Goal: Task Accomplishment & Management: Use online tool/utility

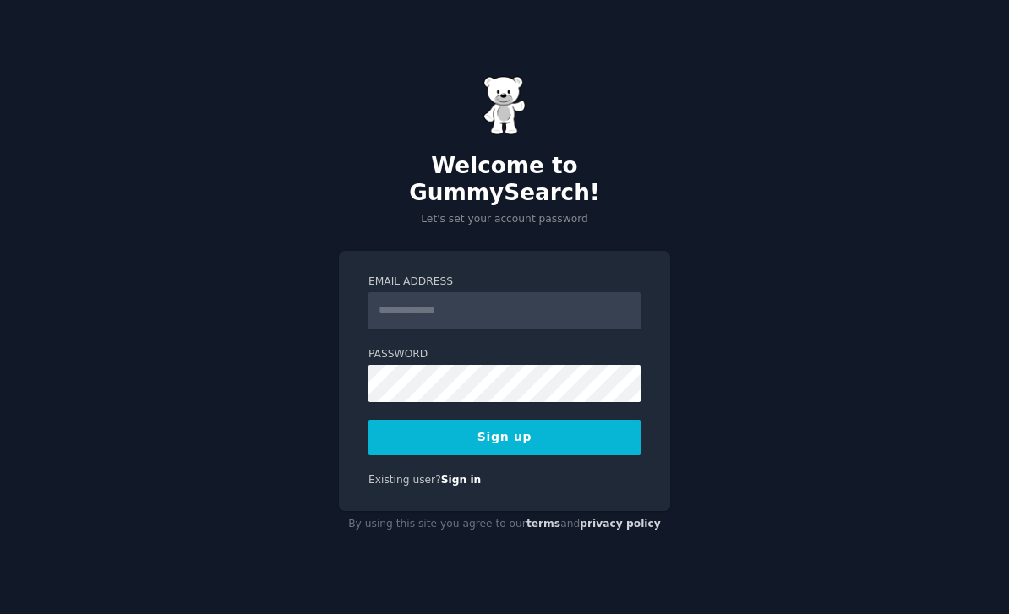
scroll to position [199, 0]
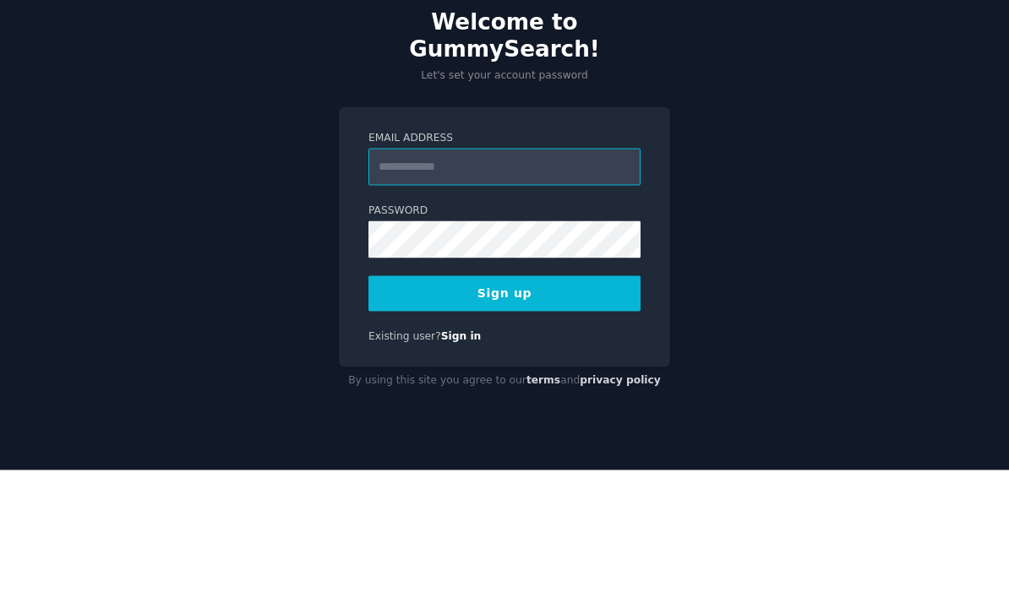
type input "**********"
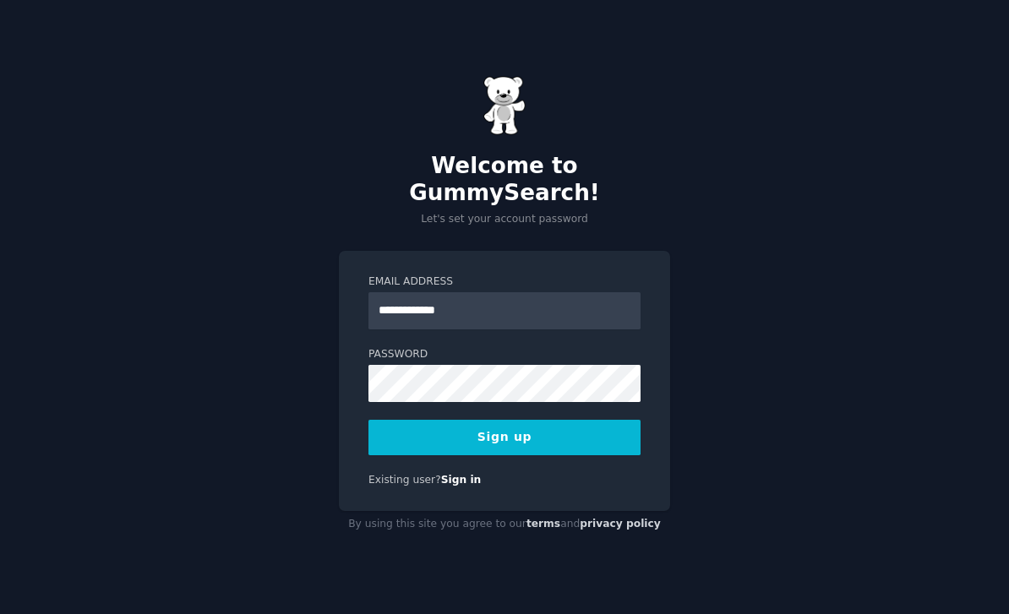
click at [409, 420] on button "Sign up" at bounding box center [504, 437] width 272 height 35
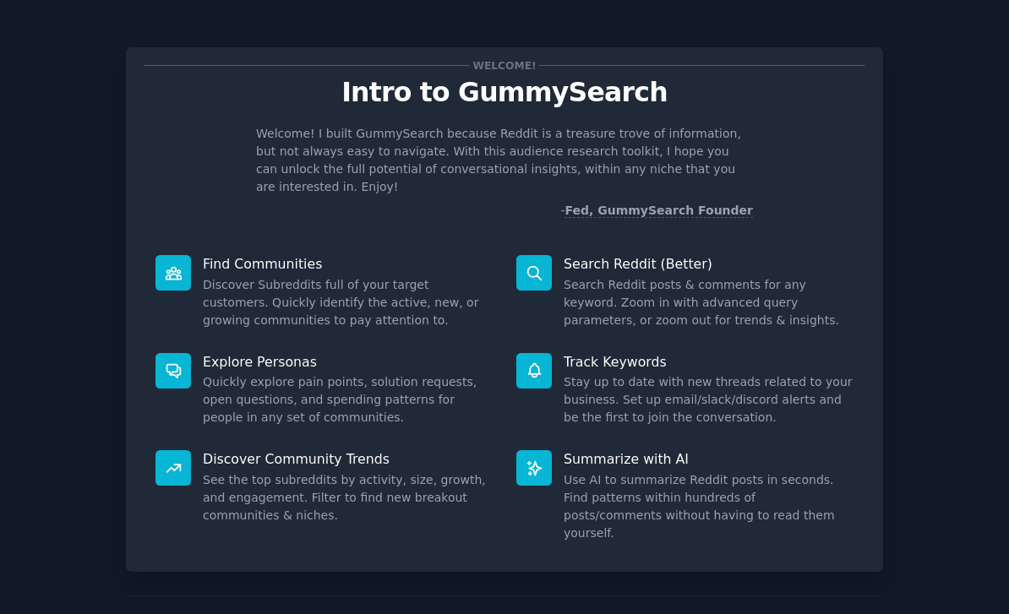
scroll to position [54, 0]
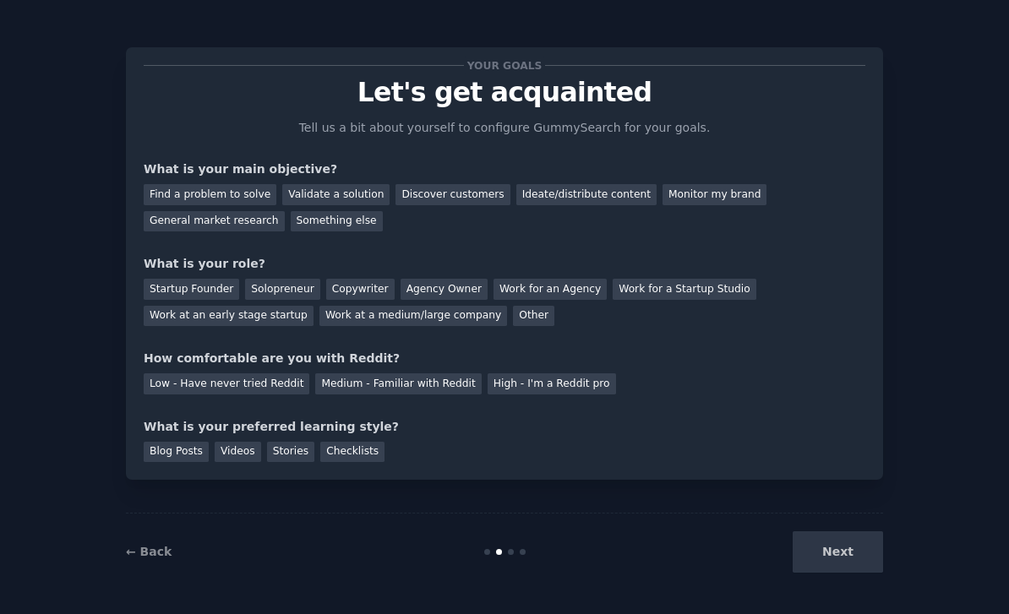
click at [177, 184] on div "Find a problem to solve" at bounding box center [210, 194] width 133 height 21
click at [460, 184] on div "Discover customers" at bounding box center [452, 194] width 114 height 21
click at [175, 178] on div "Find a problem to solve Validate a solution Discover customers Ideate/distribut…" at bounding box center [505, 204] width 722 height 53
click at [171, 184] on div "Find a problem to solve" at bounding box center [210, 194] width 133 height 21
click at [176, 279] on div "Startup Founder" at bounding box center [191, 289] width 95 height 21
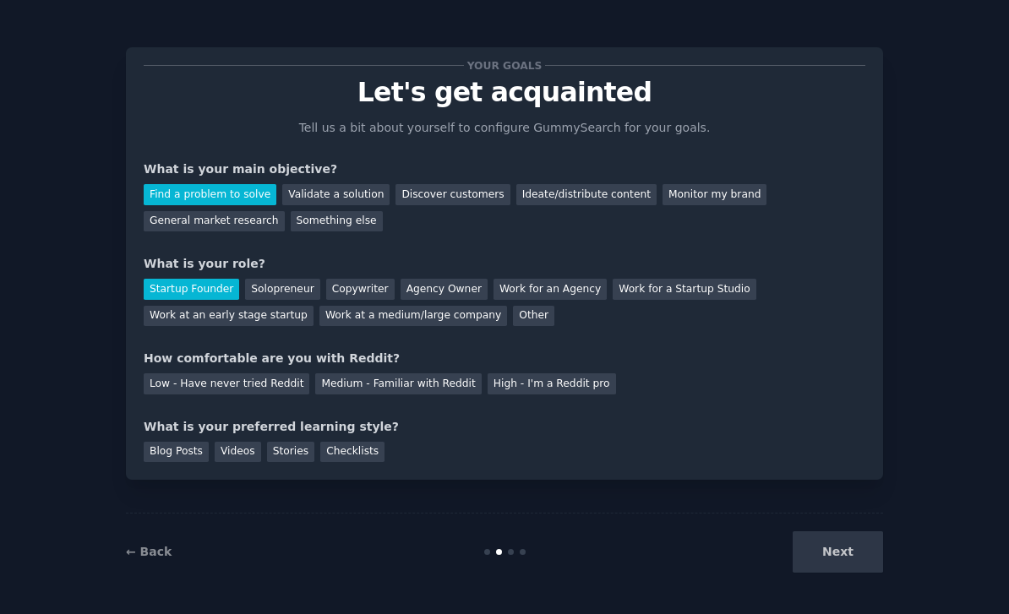
click at [419, 373] on div "Medium - Familiar with Reddit" at bounding box center [398, 383] width 166 height 21
click at [367, 442] on div "Checklists" at bounding box center [352, 452] width 64 height 21
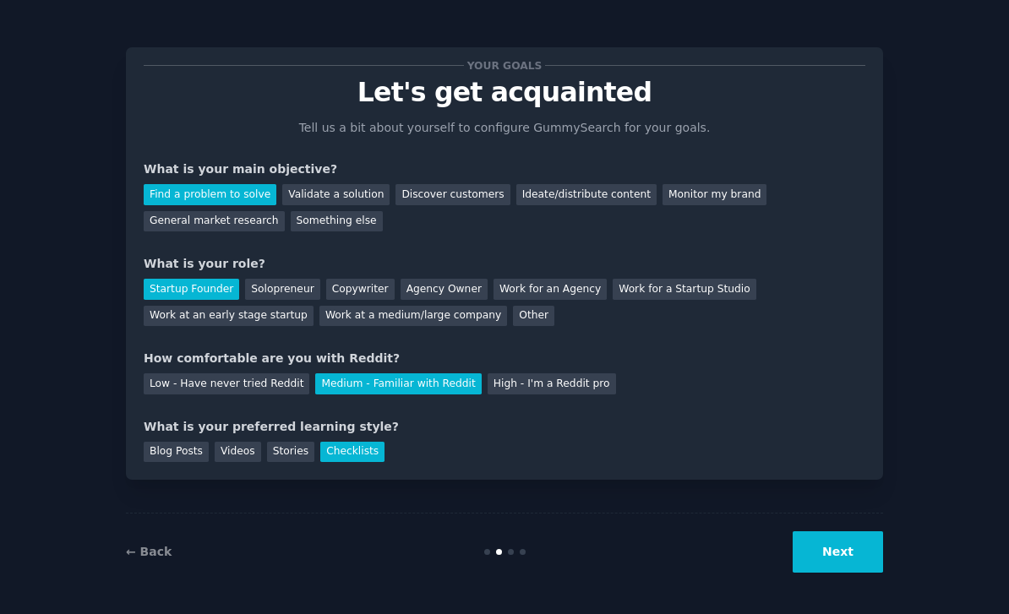
click at [286, 442] on div "Stories" at bounding box center [290, 452] width 47 height 21
click at [359, 442] on div "Checklists" at bounding box center [352, 452] width 64 height 21
click at [834, 551] on button "Next" at bounding box center [838, 551] width 90 height 41
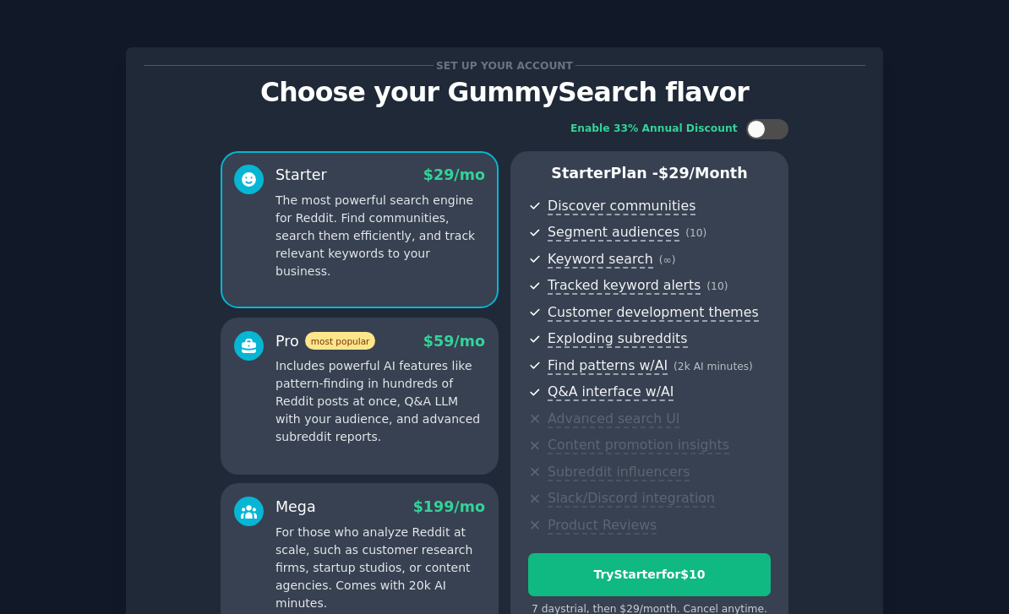
click at [766, 134] on div at bounding box center [767, 129] width 42 height 20
click at [780, 134] on div at bounding box center [778, 129] width 19 height 19
checkbox input "false"
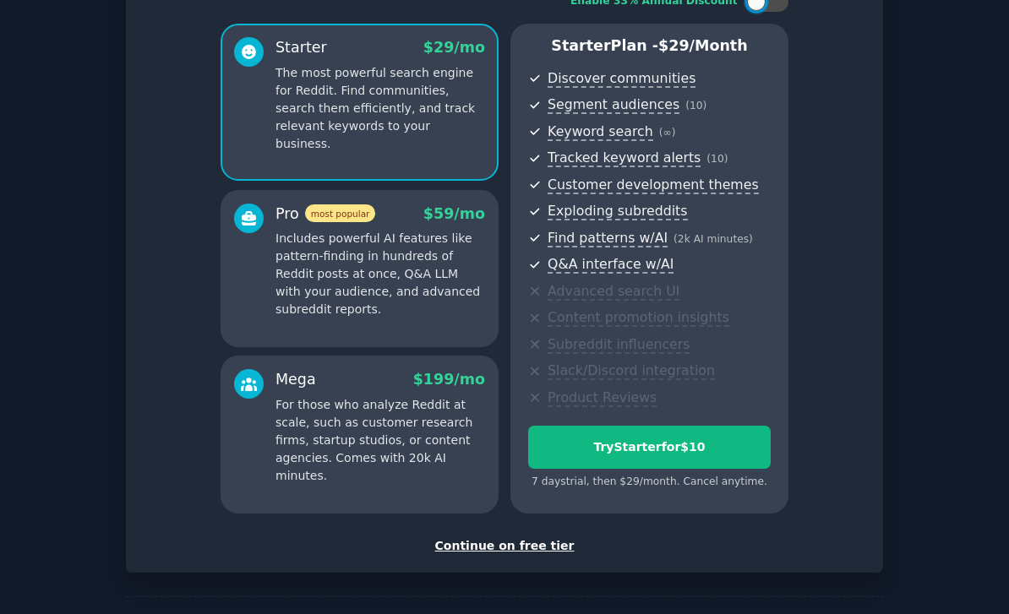
scroll to position [127, 0]
click at [526, 539] on div "Continue on free tier" at bounding box center [505, 547] width 722 height 18
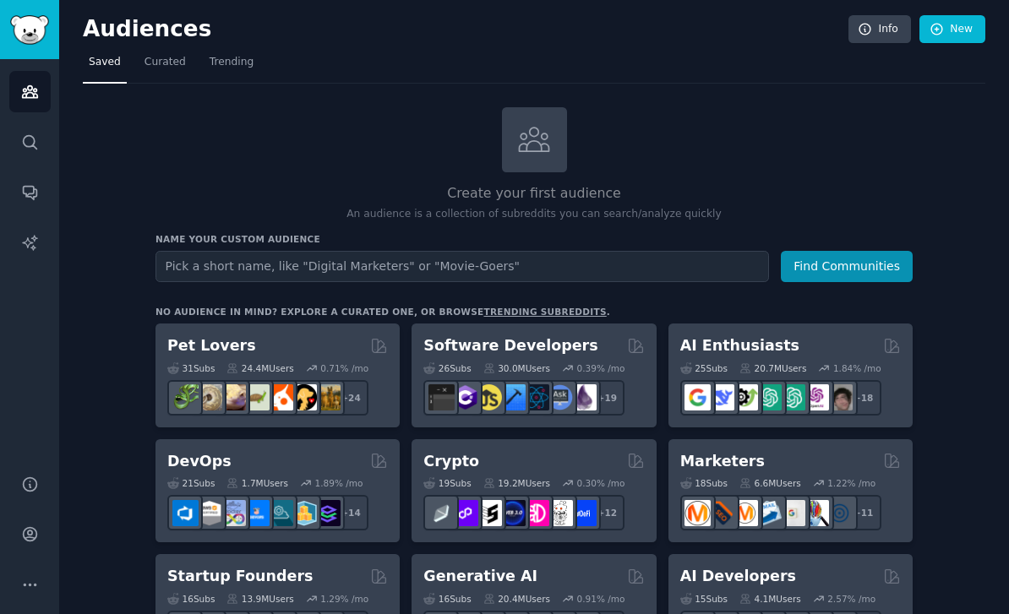
click at [214, 264] on input "text" at bounding box center [461, 266] width 613 height 31
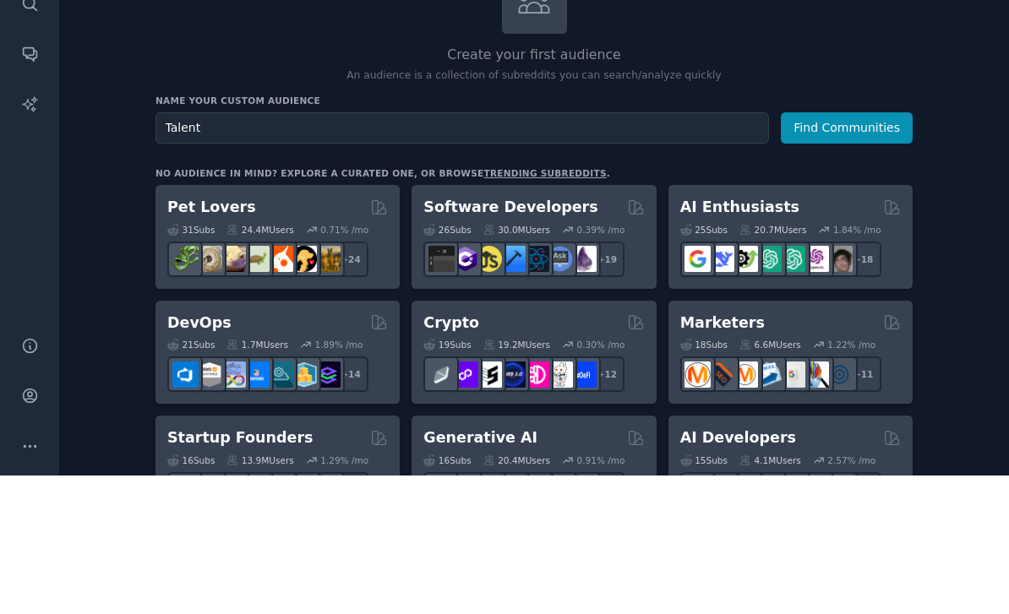
scroll to position [54, 0]
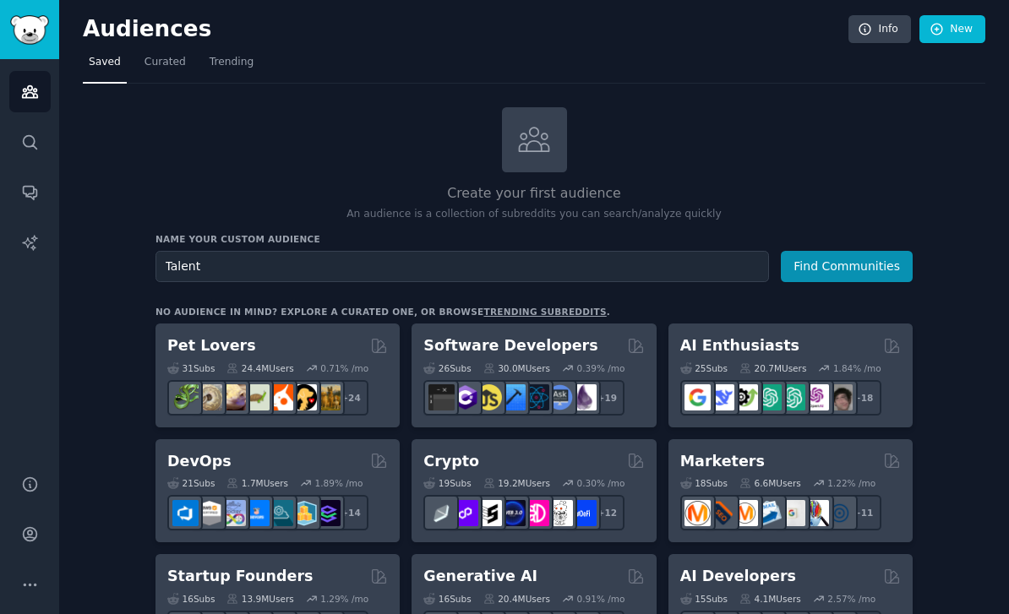
click at [859, 251] on button "Find Communities" at bounding box center [847, 266] width 132 height 31
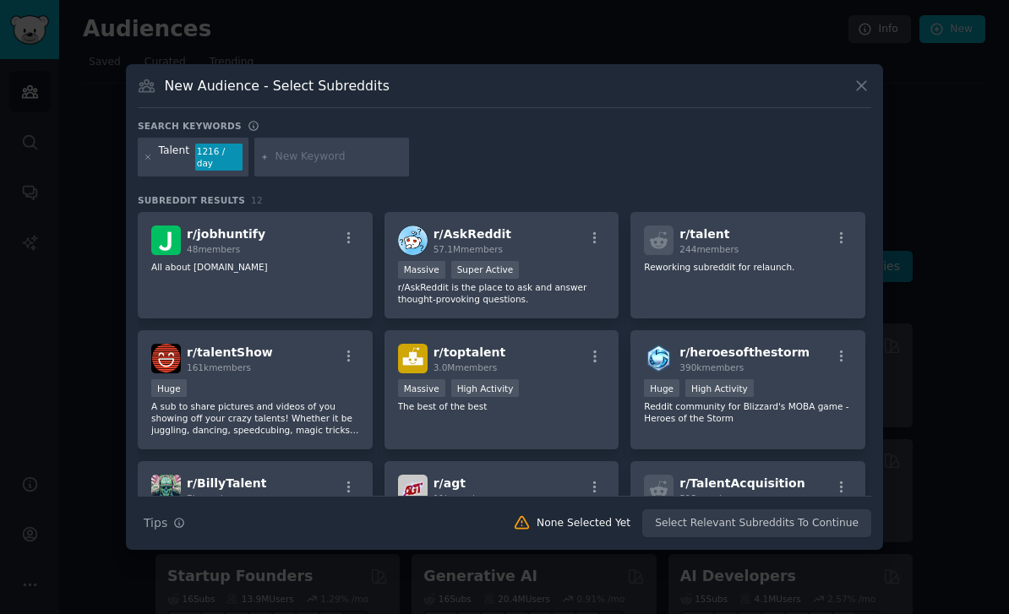
click at [861, 95] on icon at bounding box center [862, 86] width 18 height 18
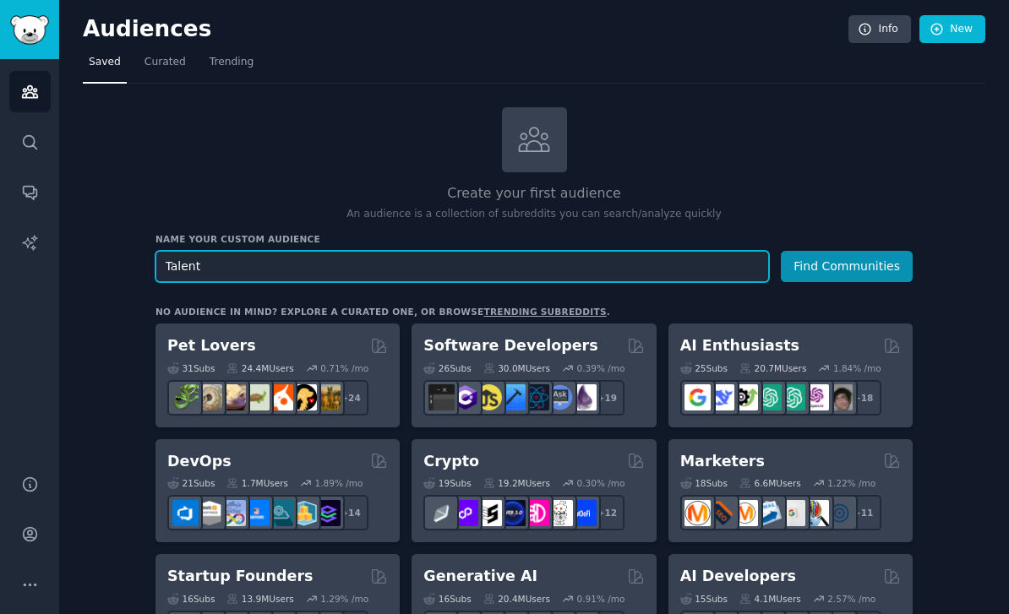
click at [634, 251] on input "Talent" at bounding box center [461, 266] width 613 height 31
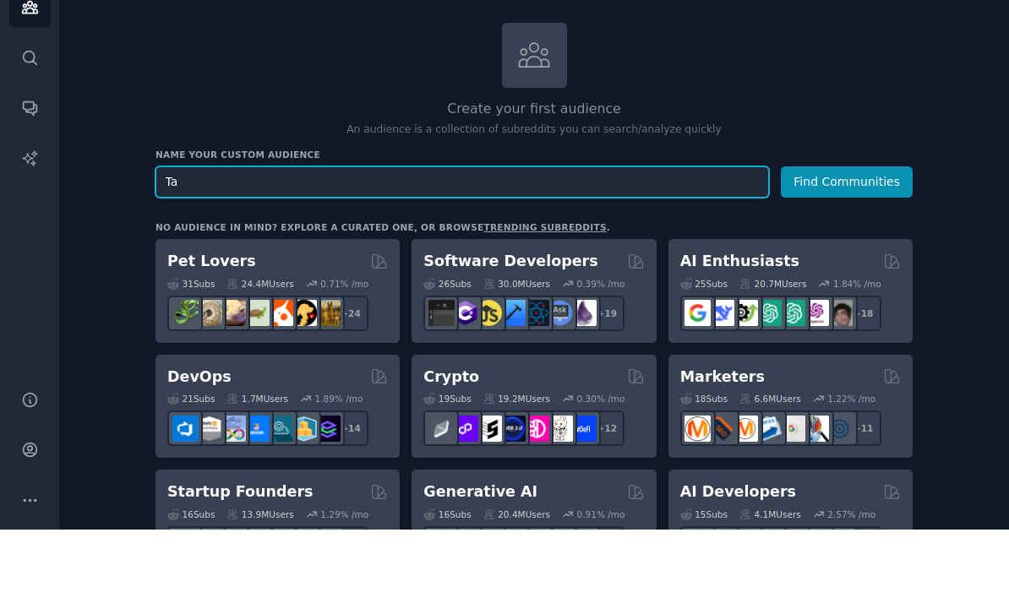
type input "T"
type input "Career development"
click at [849, 251] on button "Find Communities" at bounding box center [847, 266] width 132 height 31
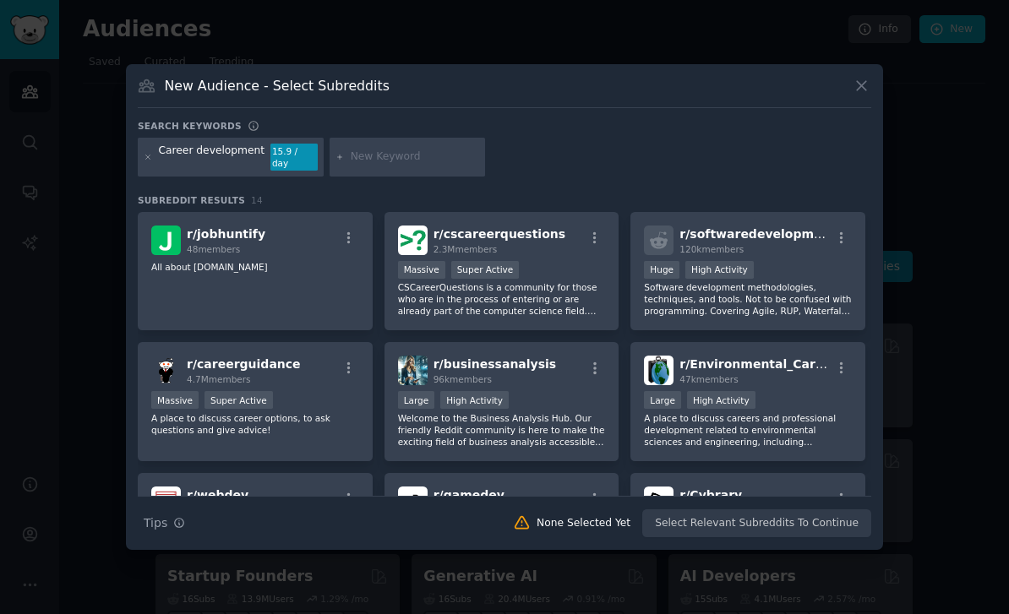
click at [517, 241] on span "r/ cscareerquestions" at bounding box center [499, 234] width 132 height 14
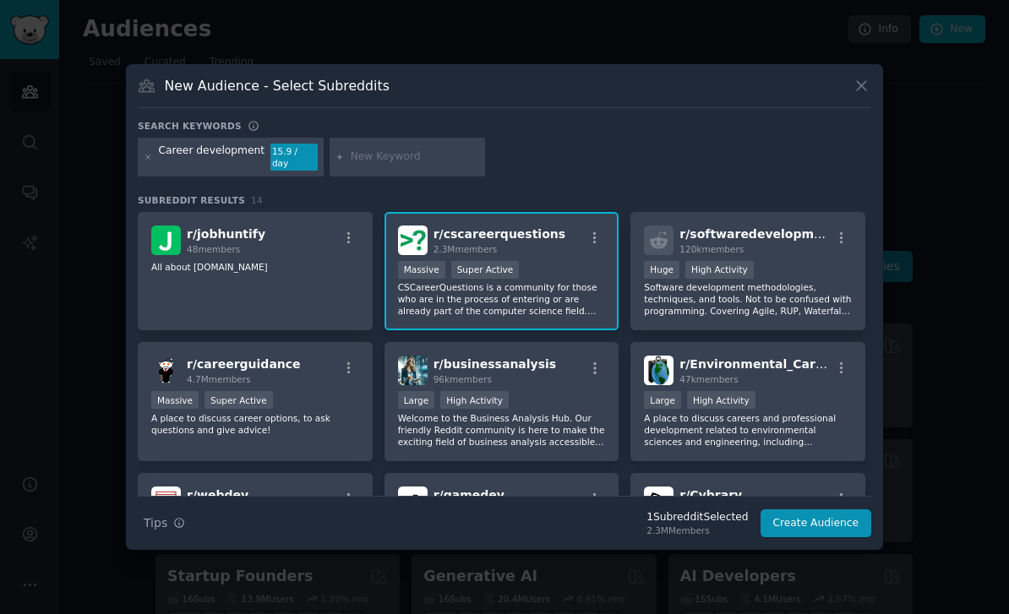
click at [834, 538] on button "Create Audience" at bounding box center [816, 523] width 112 height 29
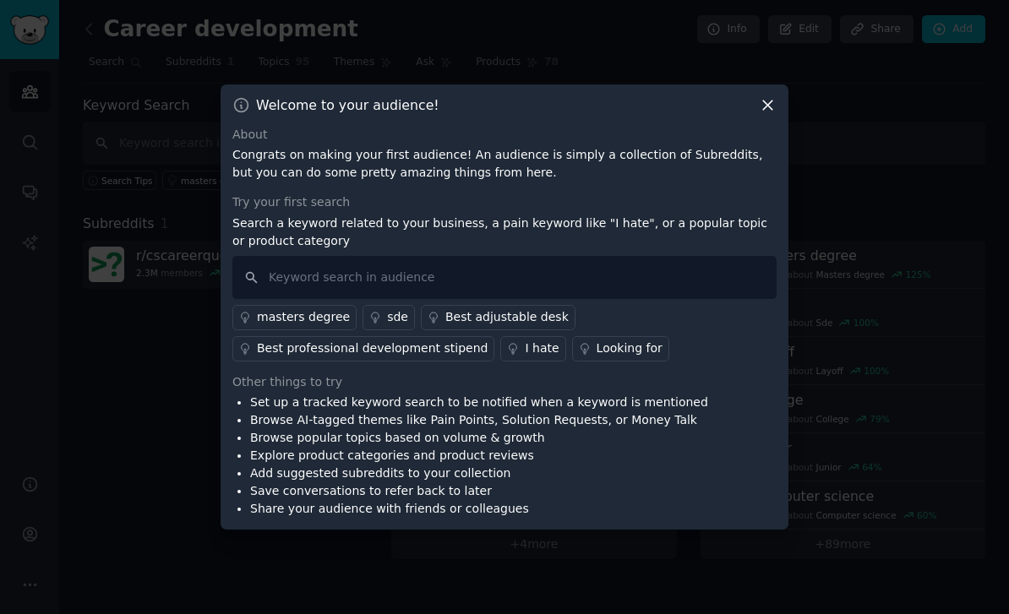
scroll to position [33, 0]
click at [706, 256] on input "text" at bounding box center [504, 277] width 544 height 43
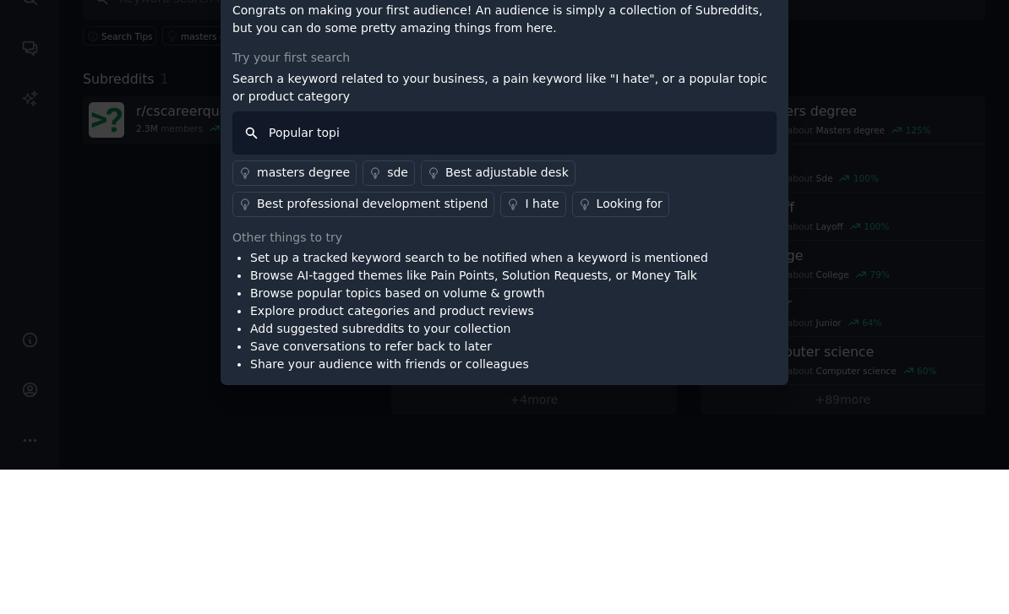
type input "Popular topic"
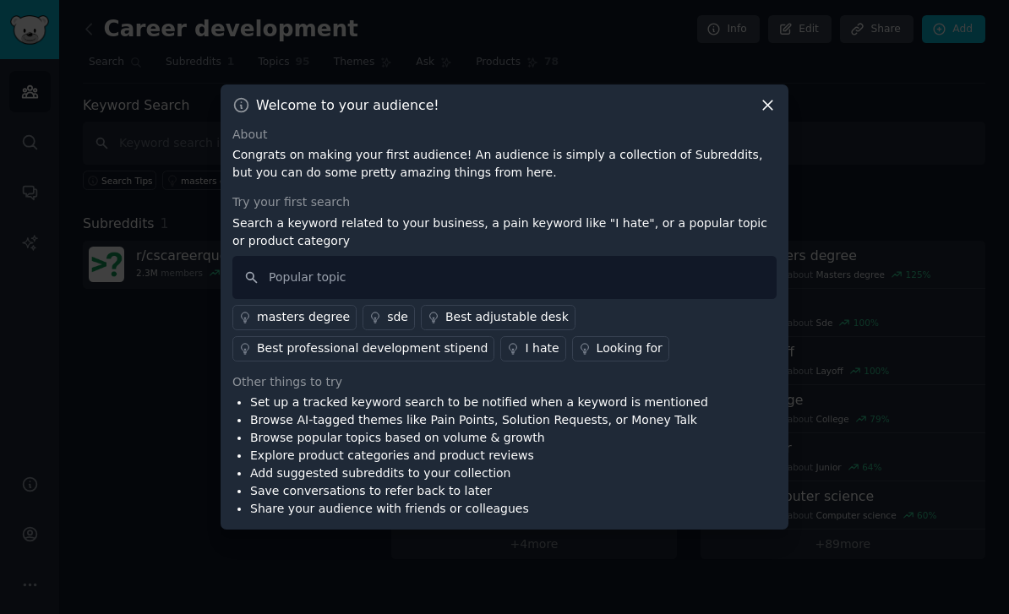
click at [523, 355] on link "I hate" at bounding box center [532, 348] width 65 height 25
